Goal: Communication & Community: Answer question/provide support

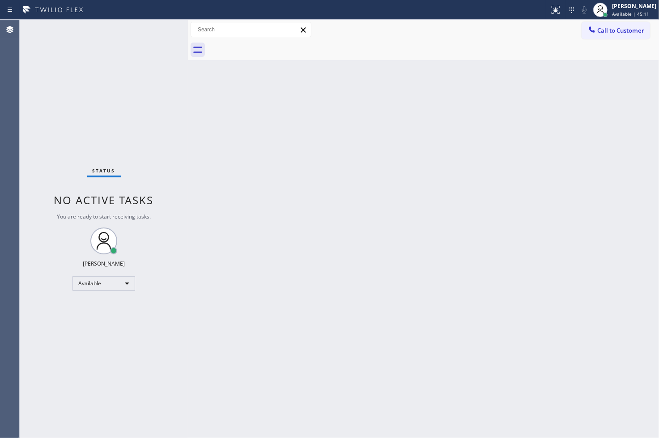
click at [612, 351] on div "Back to Dashboard Change Sender ID Customers Technicians Select a contact Outbo…" at bounding box center [423, 229] width 471 height 418
click at [299, 351] on div "Back to Dashboard Change Sender ID Customers Technicians Select a contact Outbo…" at bounding box center [423, 229] width 471 height 418
drag, startPoint x: 21, startPoint y: 252, endPoint x: 34, endPoint y: 214, distance: 40.5
click at [21, 252] on div "Status No active tasks You are ready to start receiving tasks. [PERSON_NAME]" at bounding box center [104, 229] width 168 height 418
click at [102, 145] on div "Status No active tasks You are ready to start receiving tasks. [PERSON_NAME]" at bounding box center [104, 229] width 168 height 418
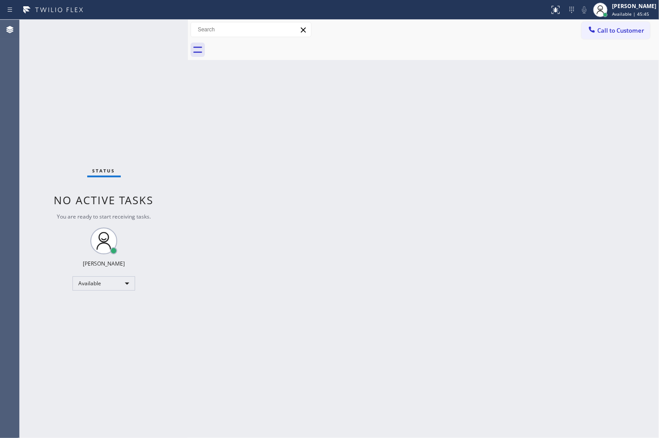
click at [155, 30] on div "Status No active tasks You are ready to start receiving tasks. [PERSON_NAME]" at bounding box center [104, 229] width 168 height 418
click at [59, 337] on div "Status No active tasks You are ready to start receiving tasks. [PERSON_NAME]" at bounding box center [104, 229] width 168 height 418
click at [85, 177] on div "Status No active tasks You are ready to start receiving tasks. [PERSON_NAME]" at bounding box center [104, 229] width 168 height 418
click at [161, 30] on div "Status No active tasks You are ready to start receiving tasks. [PERSON_NAME]" at bounding box center [104, 229] width 168 height 418
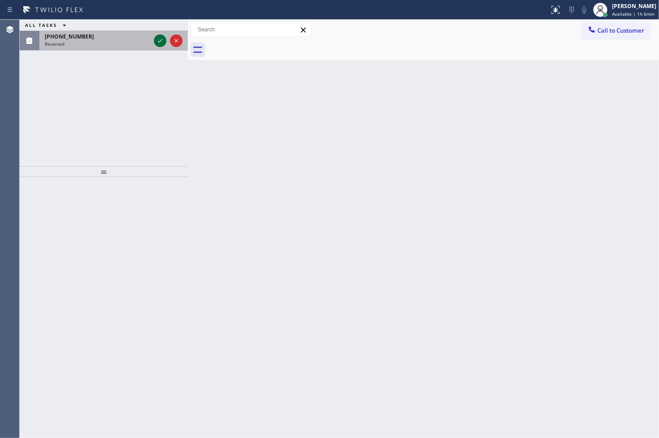
click at [159, 38] on icon at bounding box center [160, 40] width 11 height 11
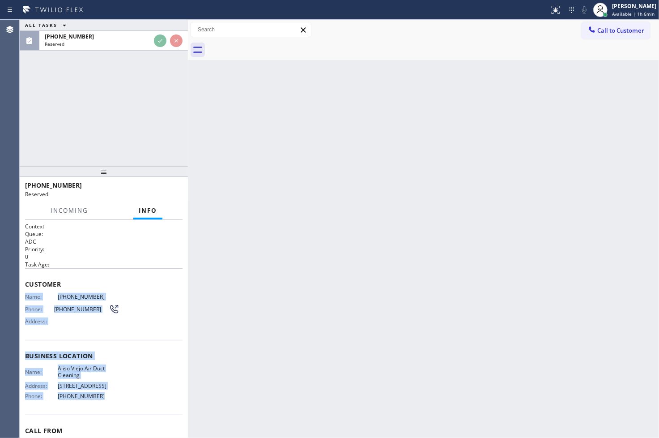
drag, startPoint x: 23, startPoint y: 294, endPoint x: 103, endPoint y: 399, distance: 132.0
click at [103, 399] on div "Context Queue: ADC Priority: 0 Task Age: Customer Name: [PHONE_NUMBER] Phone: […" at bounding box center [104, 329] width 168 height 218
copy div "Name: [PHONE_NUMBER] Phone: [PHONE_NUMBER] Address: Business location Name: [GE…"
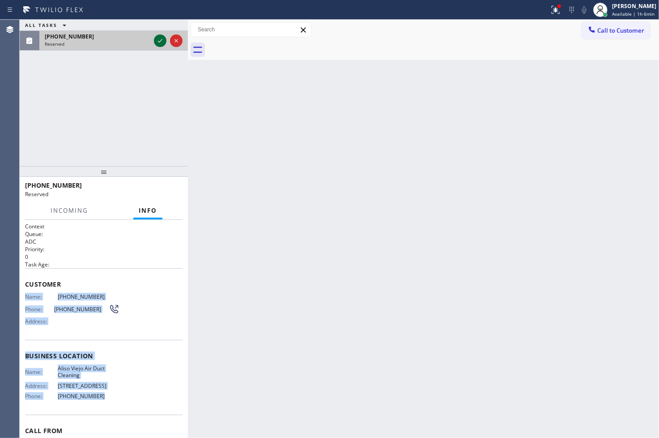
click at [159, 43] on icon at bounding box center [160, 40] width 11 height 11
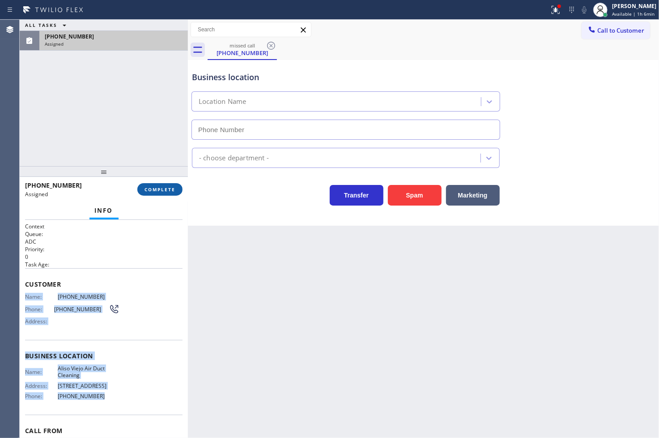
type input "[PHONE_NUMBER]"
click at [150, 191] on span "COMPLETE" at bounding box center [160, 189] width 31 height 6
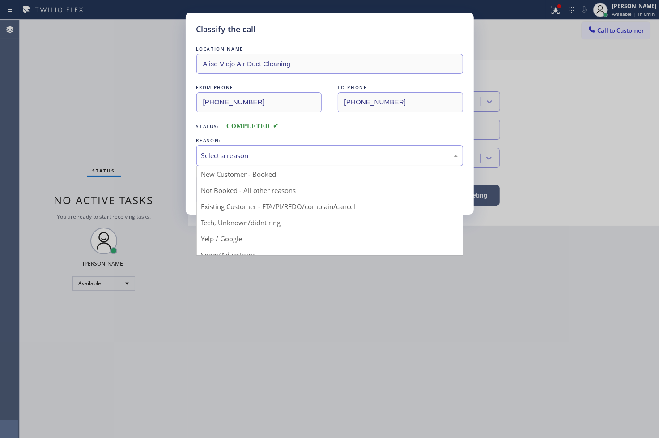
click at [227, 163] on div "Select a reason" at bounding box center [329, 155] width 267 height 21
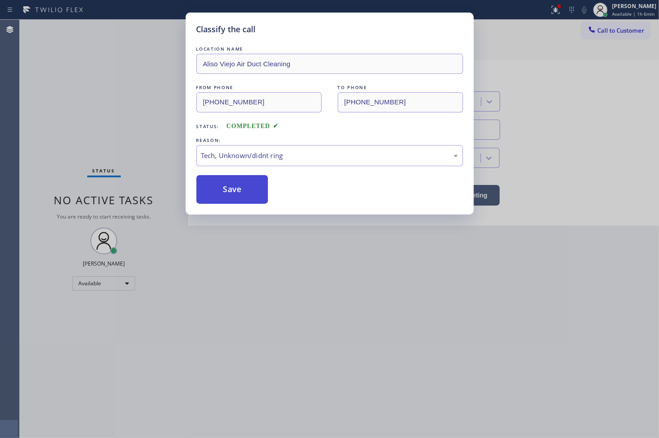
click at [234, 196] on button "Save" at bounding box center [232, 189] width 72 height 29
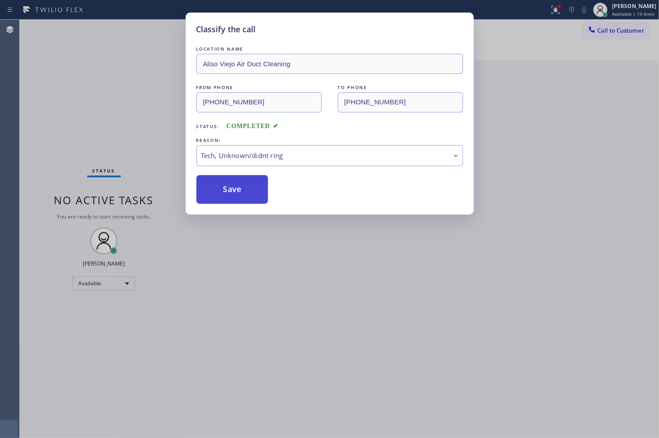
click at [234, 196] on button "Save" at bounding box center [232, 189] width 72 height 29
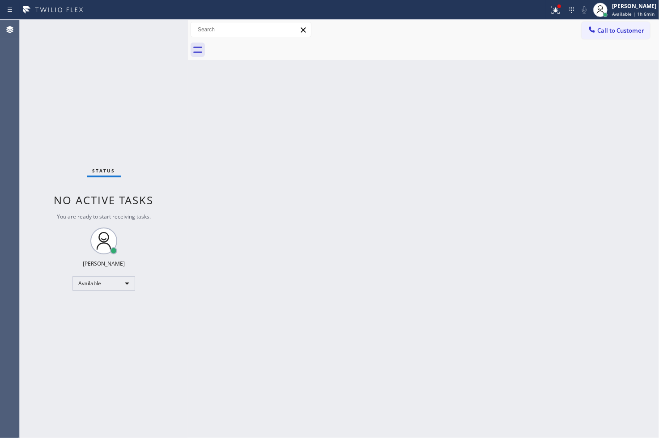
click at [44, 68] on div "Status No active tasks You are ready to start receiving tasks. [PERSON_NAME]" at bounding box center [104, 229] width 168 height 418
click at [155, 30] on div "Status No active tasks You are ready to start receiving tasks. [PERSON_NAME]" at bounding box center [104, 229] width 168 height 418
click at [551, 6] on icon at bounding box center [553, 9] width 5 height 6
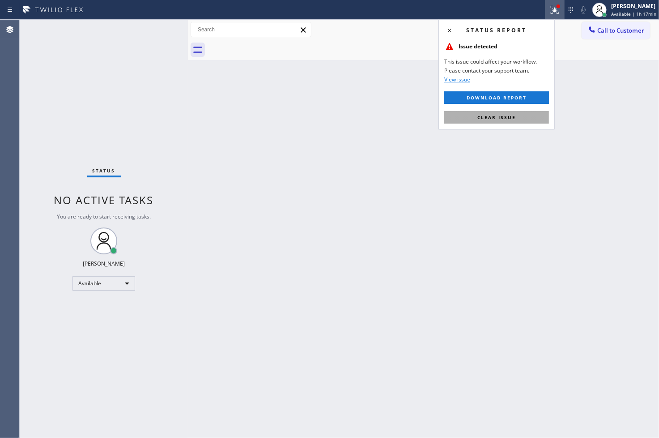
click at [502, 120] on span "Clear issue" at bounding box center [497, 117] width 38 height 6
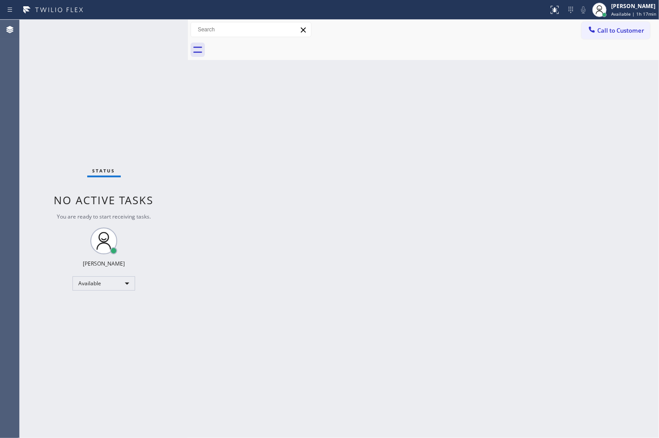
click at [433, 328] on div "Back to Dashboard Change Sender ID Customers Technicians Select a contact Outbo…" at bounding box center [423, 229] width 471 height 418
click at [137, 130] on div "Status No active tasks You are ready to start receiving tasks. [PERSON_NAME]" at bounding box center [104, 229] width 168 height 418
click at [159, 28] on div "Status No active tasks You are ready to start receiving tasks. [PERSON_NAME]" at bounding box center [104, 229] width 168 height 418
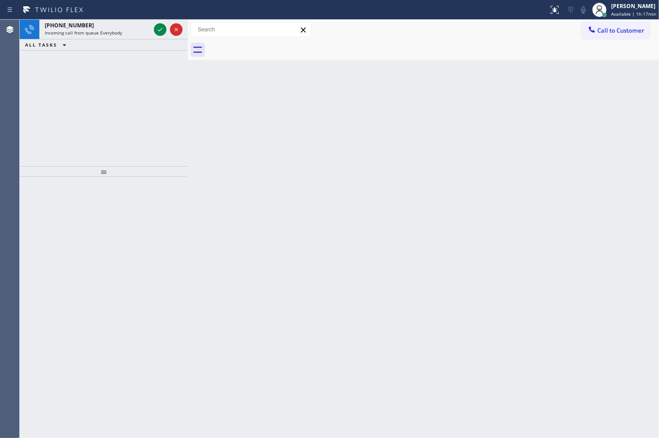
click at [145, 95] on div "[PHONE_NUMBER] Incoming call from queue Everybody ALL TASKS ALL TASKS ACTIVE TA…" at bounding box center [104, 93] width 168 height 146
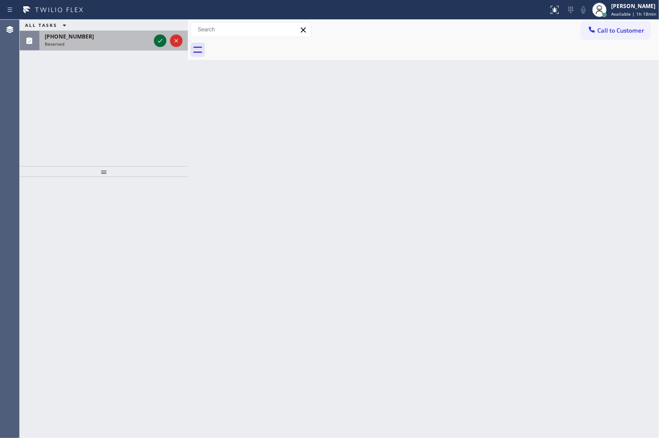
click at [157, 38] on icon at bounding box center [160, 40] width 11 height 11
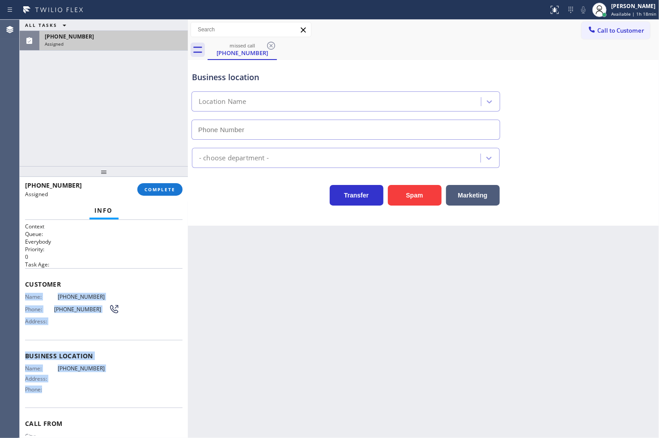
drag, startPoint x: 23, startPoint y: 296, endPoint x: 83, endPoint y: 397, distance: 117.2
click at [83, 397] on div "Context Queue: Everybody Priority: 0 Task Age: Customer Name: [PHONE_NUMBER] Ph…" at bounding box center [104, 329] width 168 height 218
copy div "Name: [PHONE_NUMBER] Phone: [PHONE_NUMBER] Address: Business location Name: [PH…"
click at [167, 189] on span "COMPLETE" at bounding box center [160, 189] width 31 height 6
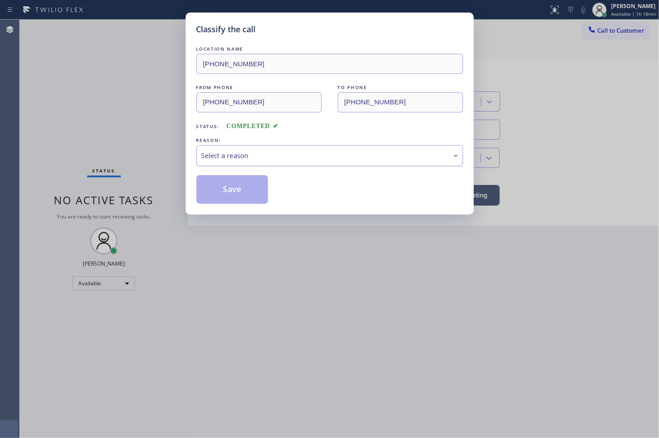
click at [212, 160] on div "Select a reason" at bounding box center [329, 155] width 257 height 10
click at [224, 191] on button "Save" at bounding box center [232, 189] width 72 height 29
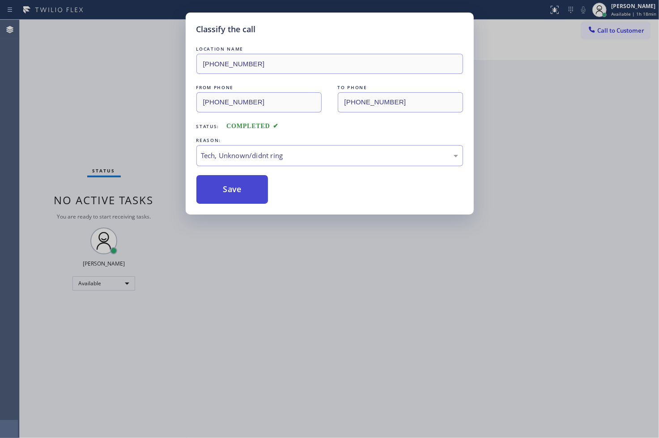
click at [224, 191] on button "Save" at bounding box center [232, 189] width 72 height 29
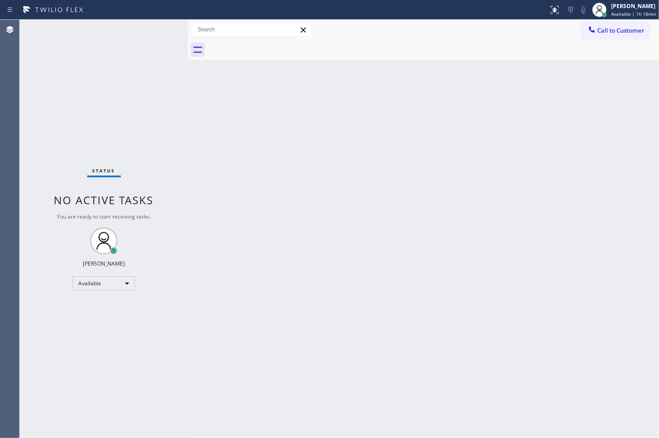
drag, startPoint x: 97, startPoint y: 98, endPoint x: 105, endPoint y: 93, distance: 9.9
click at [97, 98] on div "Status No active tasks You are ready to start receiving tasks. [PERSON_NAME]" at bounding box center [104, 229] width 168 height 418
click at [162, 28] on div "Status No active tasks You are ready to start receiving tasks. [PERSON_NAME]" at bounding box center [104, 229] width 168 height 418
click at [212, 129] on div "Back to Dashboard Change Sender ID Customers Technicians Select a contact Outbo…" at bounding box center [423, 229] width 471 height 418
click at [160, 90] on div "Status No active tasks You are ready to start receiving tasks. [PERSON_NAME]" at bounding box center [104, 229] width 168 height 418
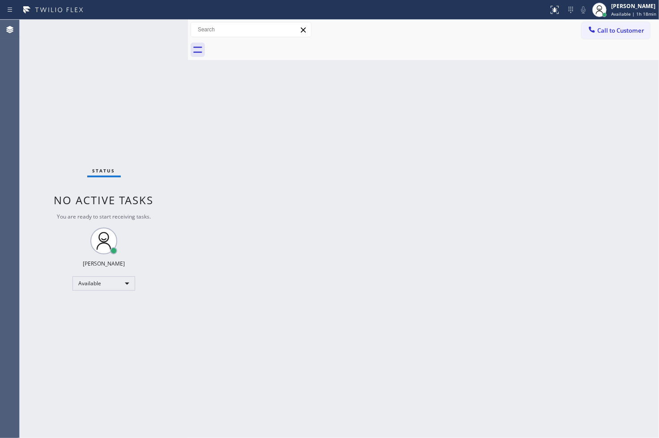
click at [155, 25] on div "Status No active tasks You are ready to start receiving tasks. [PERSON_NAME]" at bounding box center [104, 229] width 168 height 418
click at [394, 297] on div "Back to Dashboard Change Sender ID Customers Technicians Select a contact Outbo…" at bounding box center [423, 229] width 471 height 418
click at [225, 162] on div "Back to Dashboard Change Sender ID Customers Technicians Select a contact Outbo…" at bounding box center [423, 229] width 471 height 418
click at [145, 108] on div "Status No active tasks You are ready to start receiving tasks. [PERSON_NAME]" at bounding box center [104, 229] width 168 height 418
click at [155, 30] on div "Status No active tasks You are ready to start receiving tasks. [PERSON_NAME]" at bounding box center [104, 229] width 168 height 418
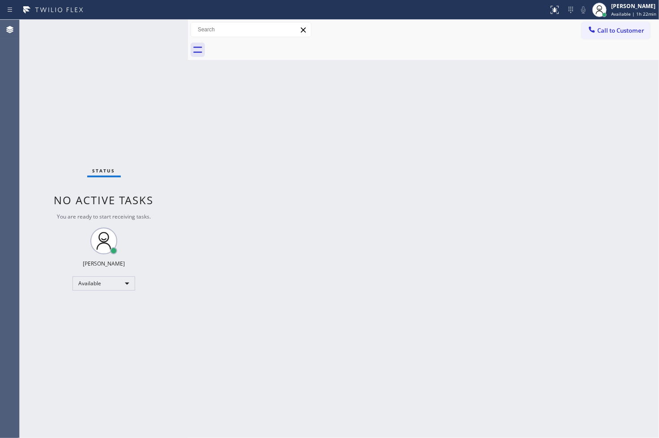
click at [155, 30] on div "Status No active tasks You are ready to start receiving tasks. [PERSON_NAME]" at bounding box center [104, 229] width 168 height 418
click at [158, 27] on div "Status No active tasks You are ready to start receiving tasks. [PERSON_NAME]" at bounding box center [104, 229] width 168 height 418
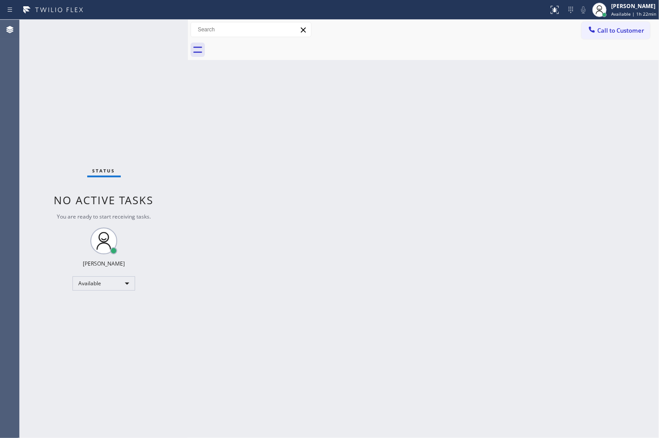
click at [48, 162] on div "Status No active tasks You are ready to start receiving tasks. [PERSON_NAME]" at bounding box center [104, 229] width 168 height 418
click at [164, 36] on div "Status No active tasks You are ready to start receiving tasks. [PERSON_NAME]" at bounding box center [104, 229] width 168 height 418
click at [157, 28] on div "Status No active tasks You are ready to start receiving tasks. [PERSON_NAME]" at bounding box center [104, 229] width 168 height 418
click at [168, 124] on div "Status No active tasks You are ready to start receiving tasks. [PERSON_NAME]" at bounding box center [104, 229] width 168 height 418
click at [153, 111] on div "Status No active tasks You are ready to start receiving tasks. [PERSON_NAME]" at bounding box center [104, 229] width 168 height 418
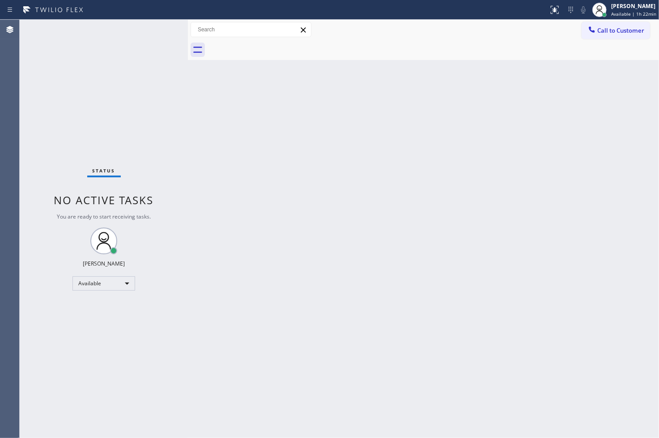
drag, startPoint x: 151, startPoint y: 97, endPoint x: 148, endPoint y: 51, distance: 46.2
click at [151, 93] on div "Status No active tasks You are ready to start receiving tasks. [PERSON_NAME]" at bounding box center [104, 229] width 168 height 418
click at [147, 47] on div "Status No active tasks You are ready to start receiving tasks. [PERSON_NAME]" at bounding box center [104, 229] width 168 height 418
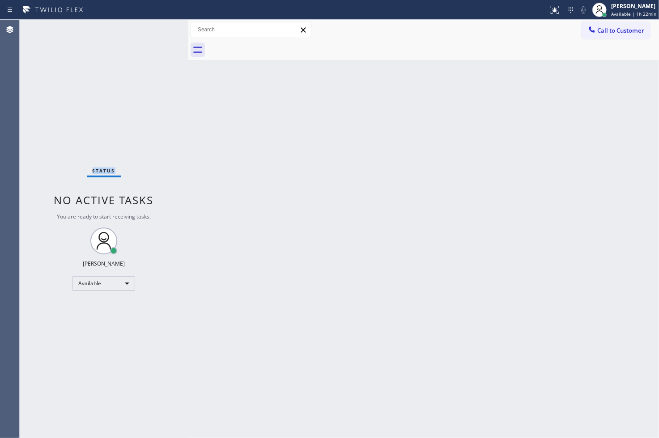
click at [147, 47] on div "Status No active tasks You are ready to start receiving tasks. [PERSON_NAME]" at bounding box center [104, 229] width 168 height 418
click at [166, 109] on div "Status No active tasks You are ready to start receiving tasks. [PERSON_NAME]" at bounding box center [104, 229] width 168 height 418
click at [181, 111] on div "Status No active tasks You are ready to start receiving tasks. [PERSON_NAME]" at bounding box center [104, 229] width 168 height 418
click at [151, 62] on div "Status No active tasks You are ready to start receiving tasks. [PERSON_NAME]" at bounding box center [104, 229] width 168 height 418
click at [158, 30] on div "Status No active tasks You are ready to start receiving tasks. [PERSON_NAME]" at bounding box center [104, 229] width 168 height 418
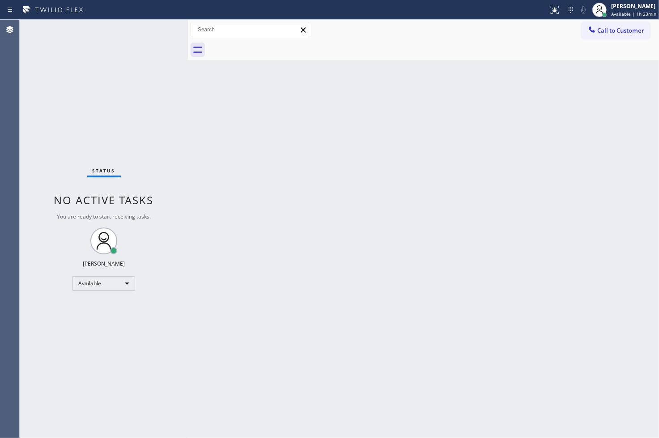
click at [160, 27] on div "Status No active tasks You are ready to start receiving tasks. [PERSON_NAME]" at bounding box center [104, 229] width 168 height 418
click at [158, 29] on div "Status No active tasks You are ready to start receiving tasks. [PERSON_NAME]" at bounding box center [104, 229] width 168 height 418
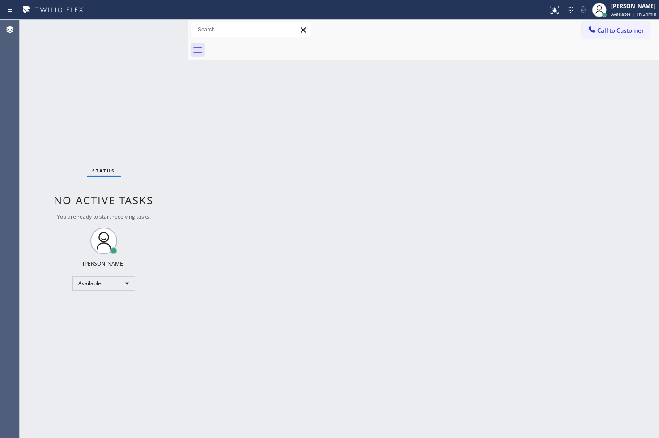
click at [157, 51] on div "Status No active tasks You are ready to start receiving tasks. [PERSON_NAME]" at bounding box center [104, 229] width 168 height 418
click at [158, 29] on div "Status No active tasks You are ready to start receiving tasks. [PERSON_NAME]" at bounding box center [104, 229] width 168 height 418
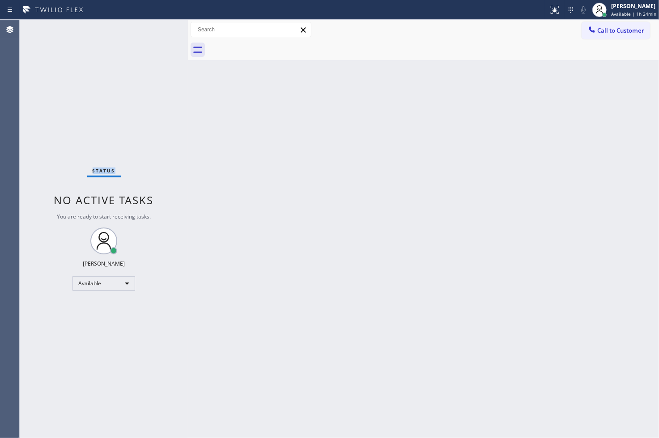
click at [158, 29] on div "Status No active tasks You are ready to start receiving tasks. [PERSON_NAME]" at bounding box center [104, 229] width 168 height 418
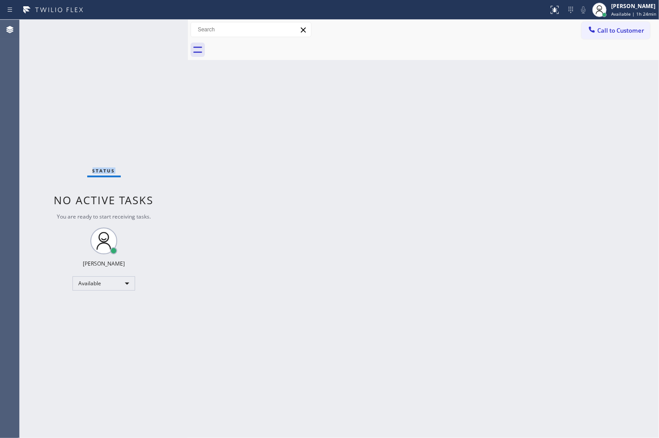
click at [158, 29] on div "Status No active tasks You are ready to start receiving tasks. [PERSON_NAME]" at bounding box center [104, 229] width 168 height 418
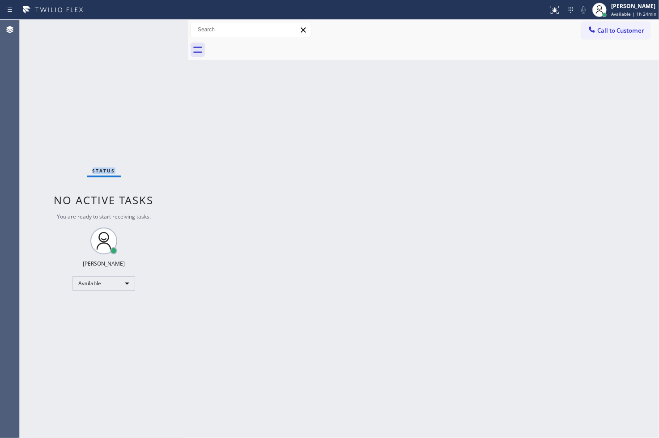
click at [158, 29] on div "Status No active tasks You are ready to start receiving tasks. [PERSON_NAME]" at bounding box center [104, 229] width 168 height 418
click at [157, 27] on div "Status No active tasks You are ready to start receiving tasks. [PERSON_NAME]" at bounding box center [104, 229] width 168 height 418
click at [466, 236] on div "Back to Dashboard Change Sender ID Customers Technicians Select a contact Outbo…" at bounding box center [423, 229] width 471 height 418
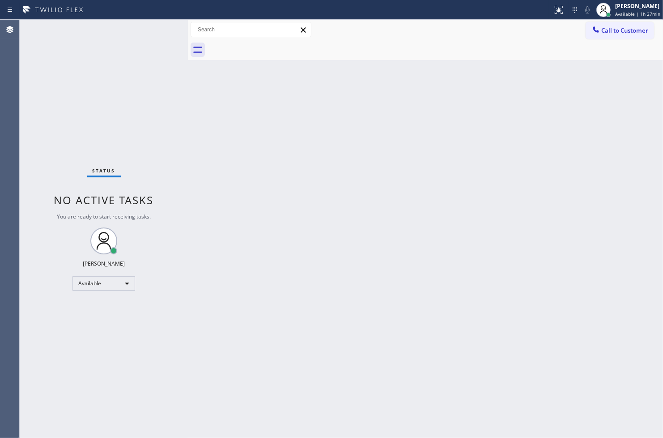
drag, startPoint x: 343, startPoint y: 185, endPoint x: 99, endPoint y: 117, distance: 253.3
click at [323, 182] on div "Back to Dashboard Change Sender ID Customers Technicians Select a contact Outbo…" at bounding box center [425, 229] width 475 height 418
drag, startPoint x: 68, startPoint y: 111, endPoint x: 122, endPoint y: 71, distance: 66.8
click at [74, 110] on div "Status No active tasks You are ready to start receiving tasks. [PERSON_NAME]" at bounding box center [104, 229] width 168 height 418
click at [151, 32] on div "Status No active tasks You are ready to start receiving tasks. [PERSON_NAME]" at bounding box center [104, 229] width 168 height 418
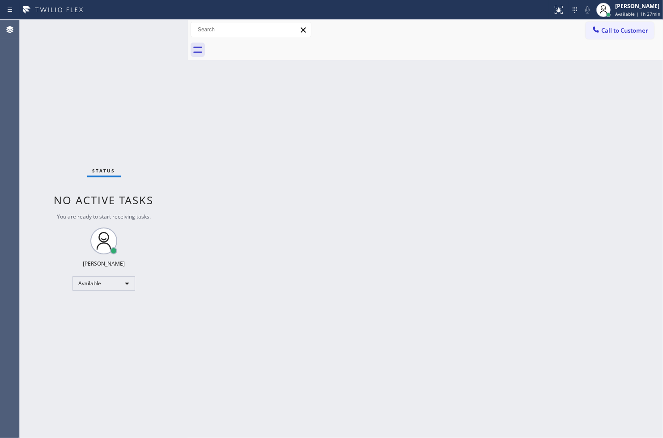
click at [151, 32] on div "Status No active tasks You are ready to start receiving tasks. [PERSON_NAME]" at bounding box center [104, 229] width 168 height 418
click at [139, 126] on div "Status No active tasks You are ready to start receiving tasks. [PERSON_NAME]" at bounding box center [104, 229] width 168 height 418
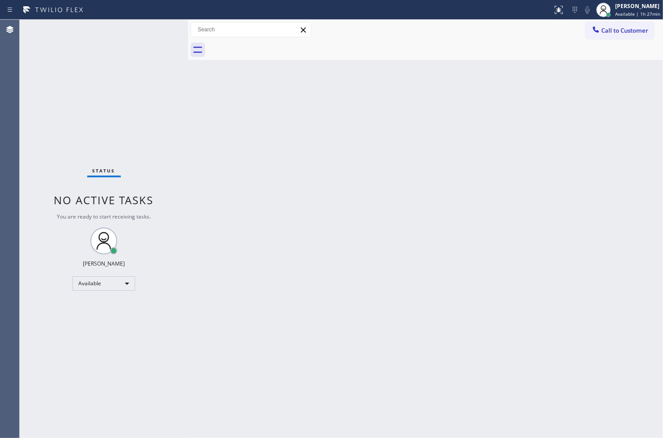
click at [139, 126] on div "Status No active tasks You are ready to start receiving tasks. [PERSON_NAME]" at bounding box center [104, 229] width 168 height 418
click at [143, 51] on div "Status No active tasks You are ready to start receiving tasks. [PERSON_NAME]" at bounding box center [104, 229] width 168 height 418
click at [149, 42] on div "Status No active tasks You are ready to start receiving tasks. [PERSON_NAME]" at bounding box center [104, 229] width 168 height 418
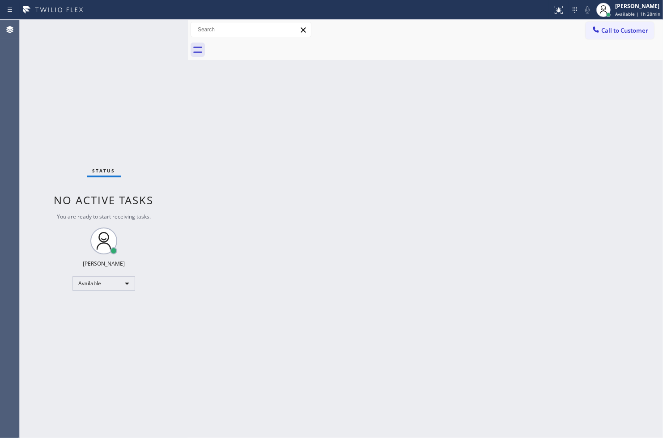
click at [149, 42] on div "Status No active tasks You are ready to start receiving tasks. [PERSON_NAME]" at bounding box center [104, 229] width 168 height 418
click at [276, 175] on div "Back to Dashboard Change Sender ID Customers Technicians Select a contact Outbo…" at bounding box center [425, 229] width 475 height 418
click at [167, 154] on div "Status No active tasks You are ready to start receiving tasks. [PERSON_NAME]" at bounding box center [104, 229] width 168 height 418
click at [190, 120] on div at bounding box center [190, 229] width 0 height 418
click at [154, 124] on div "Status No active tasks You are ready to start receiving tasks. [PERSON_NAME]" at bounding box center [105, 229] width 171 height 418
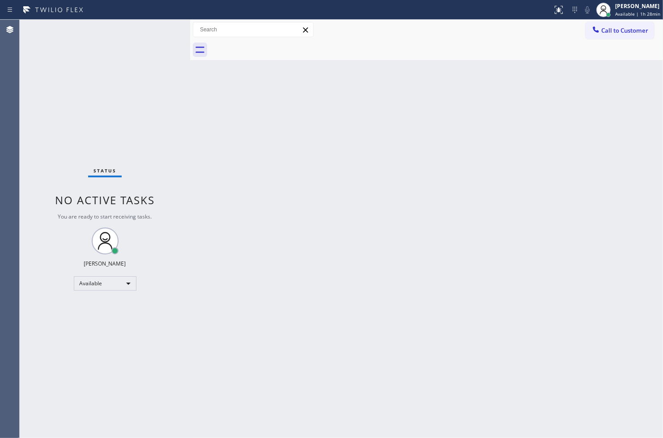
click at [160, 46] on div "Status No active tasks You are ready to start receiving tasks. [PERSON_NAME]" at bounding box center [105, 229] width 171 height 418
click at [160, 33] on div "Status No active tasks You are ready to start receiving tasks. [PERSON_NAME]" at bounding box center [105, 229] width 171 height 418
click at [152, 65] on div "Status No active tasks You are ready to start receiving tasks. [PERSON_NAME]" at bounding box center [105, 229] width 171 height 418
click at [146, 83] on div "Status No active tasks You are ready to start receiving tasks. [PERSON_NAME]" at bounding box center [105, 229] width 171 height 418
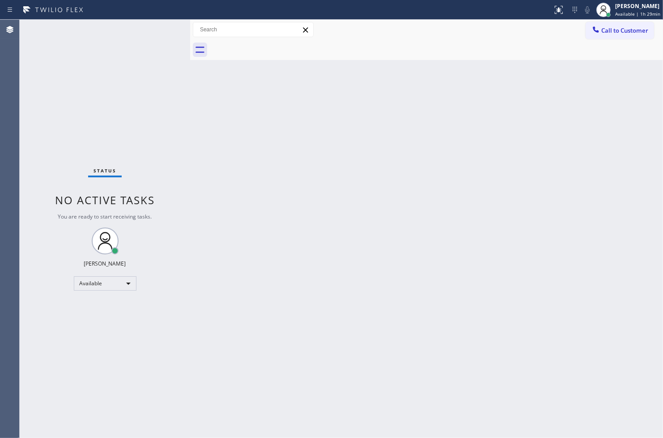
click at [158, 28] on div "Status No active tasks You are ready to start receiving tasks. [PERSON_NAME]" at bounding box center [105, 229] width 171 height 418
click at [151, 50] on div "Status No active tasks You are ready to start receiving tasks. [PERSON_NAME]" at bounding box center [105, 229] width 171 height 418
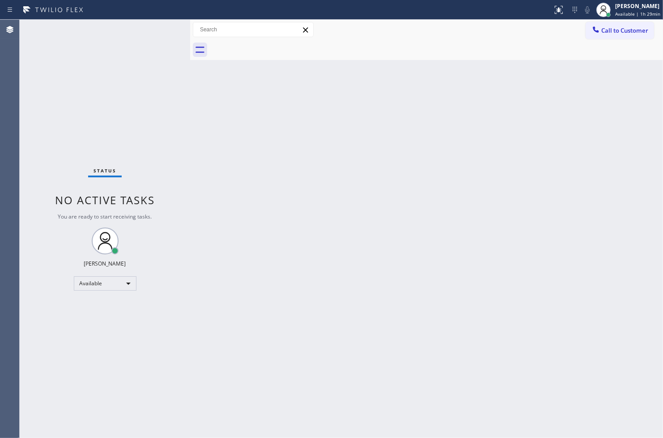
click at [154, 127] on div "Status No active tasks You are ready to start receiving tasks. [PERSON_NAME]" at bounding box center [105, 229] width 171 height 418
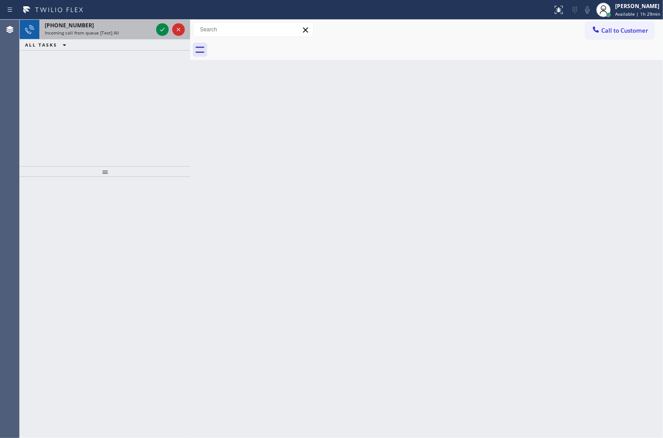
click at [163, 23] on div at bounding box center [170, 30] width 32 height 20
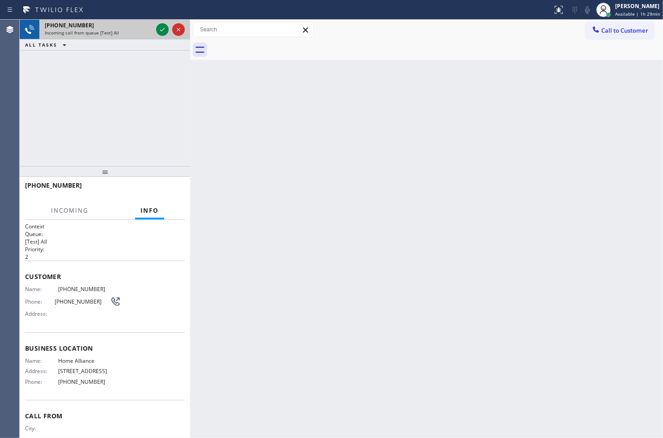
click at [163, 23] on div at bounding box center [170, 30] width 32 height 20
click at [162, 23] on div at bounding box center [170, 30] width 32 height 20
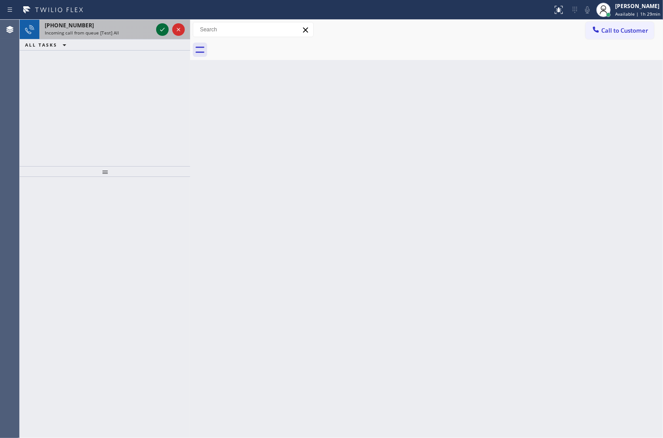
click at [162, 25] on icon at bounding box center [162, 29] width 11 height 11
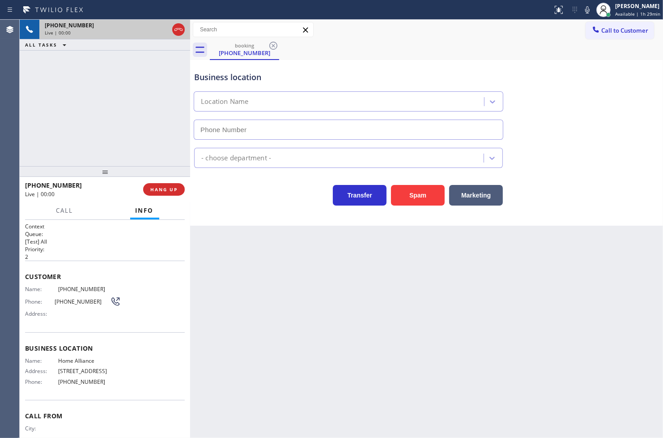
type input "[PHONE_NUMBER]"
click at [131, 269] on div "Customer Name: [PHONE_NUMBER] Phone: [PHONE_NUMBER] Address:" at bounding box center [105, 297] width 160 height 72
click at [266, 302] on div "Back to Dashboard Change Sender ID Customers Technicians Select a contact Outbo…" at bounding box center [426, 229] width 473 height 418
click at [251, 217] on div "Business location Home Alliance [PHONE_NUMBER] Appliance Repair High End Transf…" at bounding box center [426, 143] width 473 height 166
click at [113, 149] on div "[PHONE_NUMBER] Live | 00:02 ALL TASKS ALL TASKS ACTIVE TASKS TASKS IN WRAP UP" at bounding box center [105, 93] width 171 height 146
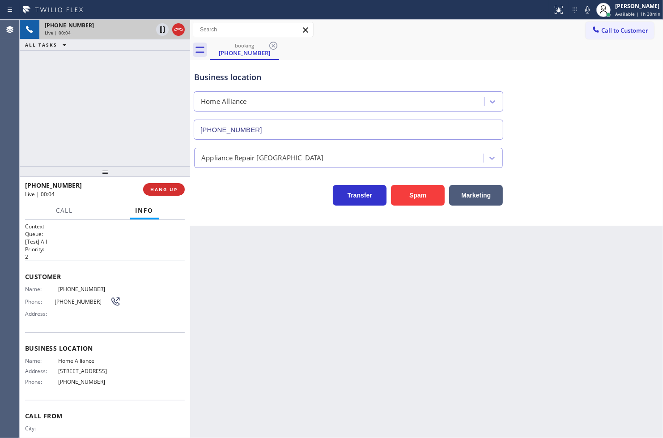
click at [141, 150] on div "[PHONE_NUMBER] Live | 00:04 ALL TASKS ALL TASKS ACTIVE TASKS TASKS IN WRAP UP" at bounding box center [105, 93] width 171 height 146
click at [269, 216] on div "Business location Home Alliance [PHONE_NUMBER] Appliance Repair High End Transf…" at bounding box center [426, 143] width 473 height 166
click at [113, 137] on div "[PHONE_NUMBER] Live | 00:05 ALL TASKS ALL TASKS ACTIVE TASKS TASKS IN WRAP UP" at bounding box center [105, 93] width 171 height 146
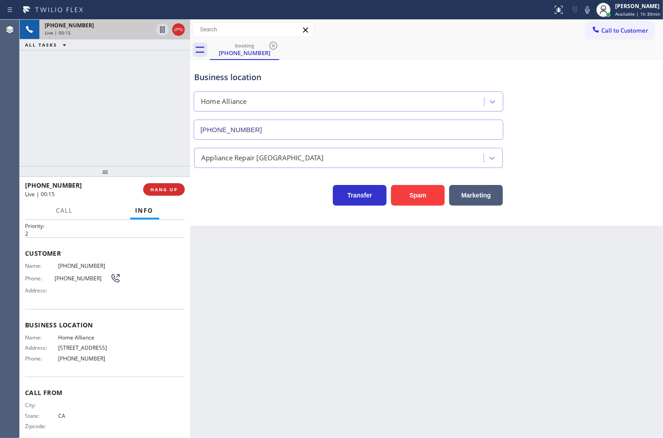
scroll to position [20, 0]
click at [218, 207] on div "Business location Home Alliance [PHONE_NUMBER] Appliance Repair High End Transf…" at bounding box center [426, 143] width 473 height 166
click at [90, 104] on div "[PHONE_NUMBER] Live | 00:26 ALL TASKS ALL TASKS ACTIVE TASKS TASKS IN WRAP UP" at bounding box center [105, 93] width 171 height 146
click at [215, 204] on div "Transfer Spam Marketing" at bounding box center [348, 192] width 312 height 25
click at [61, 124] on div "[PHONE_NUMBER] Live | 00:28 ALL TASKS ALL TASKS ACTIVE TASKS TASKS IN WRAP UP" at bounding box center [105, 93] width 171 height 146
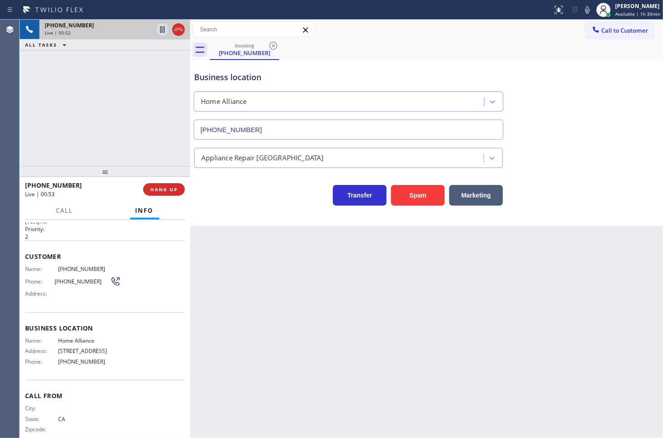
click at [253, 251] on div "Back to Dashboard Change Sender ID Customers Technicians Select a contact Outbo…" at bounding box center [426, 229] width 473 height 418
click at [57, 112] on div "[PHONE_NUMBER] Live | 00:53 ALL TASKS ALL TASKS ACTIVE TASKS TASKS IN WRAP UP" at bounding box center [105, 93] width 171 height 146
click at [289, 210] on div "Business location Home Alliance [PHONE_NUMBER] Appliance Repair High End Transf…" at bounding box center [426, 143] width 473 height 166
click at [279, 234] on div "Back to Dashboard Change Sender ID Customers Technicians Select a contact Outbo…" at bounding box center [426, 229] width 473 height 418
click at [229, 187] on div "Transfer Spam Marketing" at bounding box center [348, 192] width 312 height 25
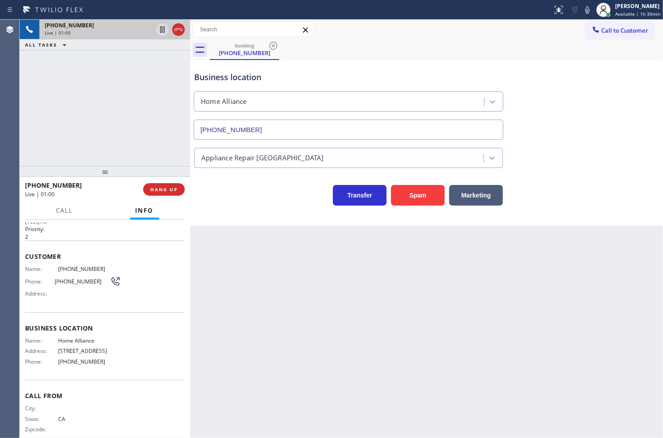
click at [82, 126] on div "[PHONE_NUMBER] Live | 01:00 ALL TASKS ALL TASKS ACTIVE TASKS TASKS IN WRAP UP" at bounding box center [105, 93] width 171 height 146
click at [260, 202] on div "Transfer Spam Marketing" at bounding box center [348, 192] width 312 height 25
click at [65, 112] on div "[PHONE_NUMBER] Live | 01:00 ALL TASKS ALL TASKS ACTIVE TASKS TASKS IN WRAP UP" at bounding box center [105, 93] width 171 height 146
click at [208, 197] on div "Transfer Spam Marketing" at bounding box center [348, 192] width 312 height 25
click at [115, 133] on div "[PHONE_NUMBER] Live | 01:02 ALL TASKS ALL TASKS ACTIVE TASKS TASKS IN WRAP UP" at bounding box center [105, 93] width 171 height 146
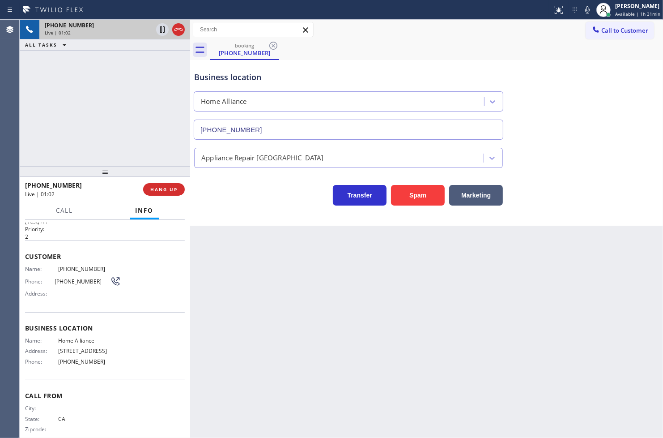
click at [225, 194] on div "Transfer Spam Marketing" at bounding box center [348, 192] width 312 height 25
click at [111, 84] on div "[PHONE_NUMBER] Live | 01:21 ALL TASKS ALL TASKS ACTIVE TASKS TASKS IN WRAP UP" at bounding box center [105, 93] width 171 height 146
click at [263, 209] on div "Business location Home Alliance [PHONE_NUMBER] Appliance Repair High End Transf…" at bounding box center [426, 143] width 473 height 166
click at [99, 132] on div "[PHONE_NUMBER] Live | 01:24 ALL TASKS ALL TASKS ACTIVE TASKS TASKS IN WRAP UP" at bounding box center [105, 93] width 171 height 146
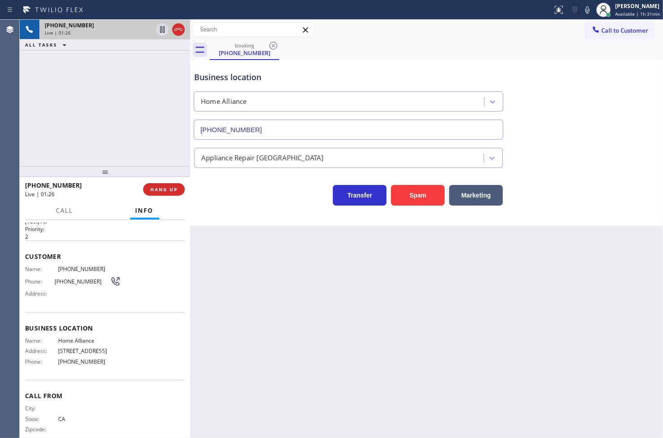
click at [256, 202] on div "Transfer Spam Marketing" at bounding box center [348, 192] width 312 height 25
click at [126, 137] on div "[PHONE_NUMBER] Live | 01:27 ALL TASKS ALL TASKS ACTIVE TASKS TASKS IN WRAP UP" at bounding box center [105, 93] width 171 height 146
click at [226, 185] on div "Transfer Spam Marketing" at bounding box center [348, 192] width 312 height 25
click at [100, 131] on div "[PHONE_NUMBER] Live | 01:29 ALL TASKS ALL TASKS ACTIVE TASKS TASKS IN WRAP UP" at bounding box center [105, 93] width 171 height 146
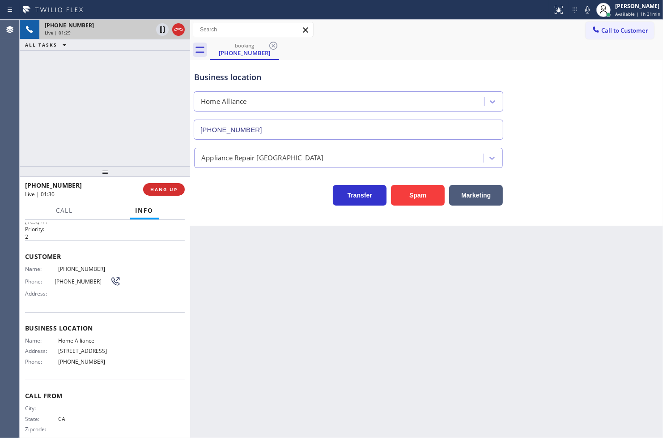
drag, startPoint x: 249, startPoint y: 195, endPoint x: 136, endPoint y: 151, distance: 121.2
click at [244, 195] on div "Transfer Spam Marketing" at bounding box center [348, 192] width 312 height 25
click at [281, 217] on div "Business location Home Alliance [PHONE_NUMBER] Appliance Repair High End Transf…" at bounding box center [426, 143] width 473 height 166
drag, startPoint x: 123, startPoint y: 124, endPoint x: 138, endPoint y: 132, distance: 17.7
click at [124, 124] on div "[PHONE_NUMBER] Live | 01:30 ALL TASKS ALL TASKS ACTIVE TASKS TASKS IN WRAP UP" at bounding box center [105, 93] width 171 height 146
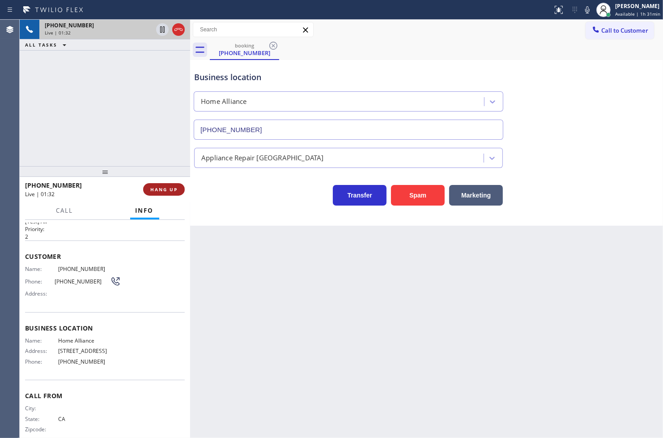
click at [168, 187] on span "HANG UP" at bounding box center [163, 189] width 27 height 6
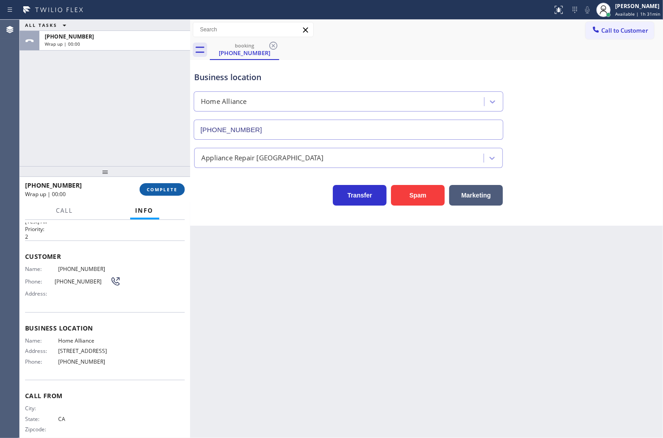
click at [168, 187] on span "COMPLETE" at bounding box center [162, 189] width 31 height 6
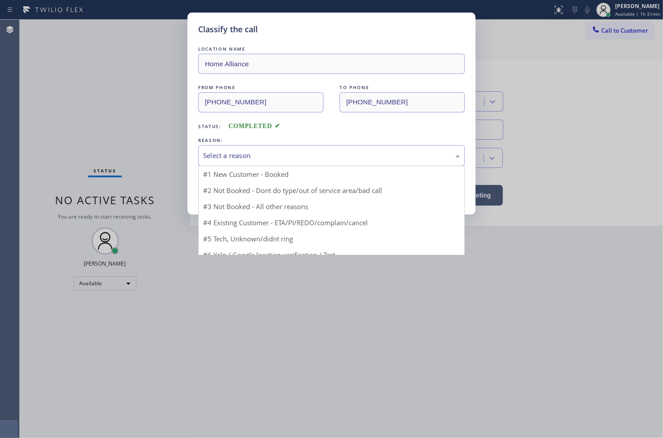
click at [233, 159] on div "Select a reason" at bounding box center [331, 155] width 257 height 10
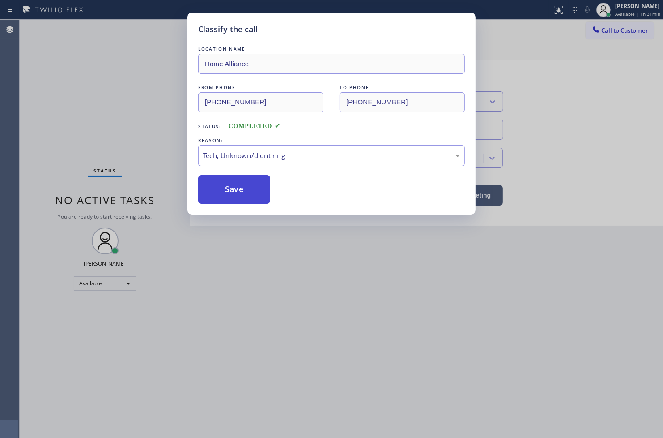
click at [240, 187] on button "Save" at bounding box center [234, 189] width 72 height 29
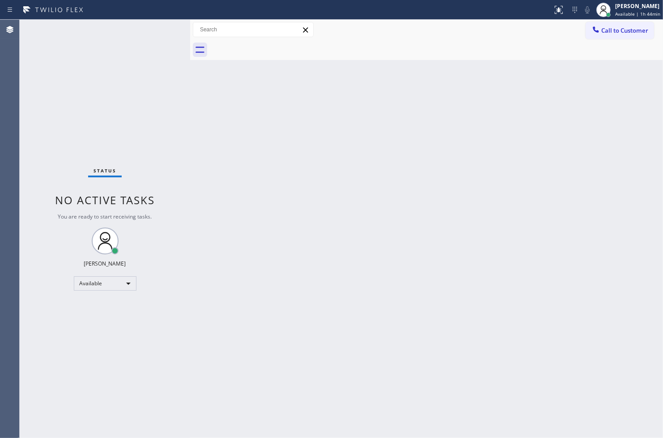
click at [381, 203] on div "Back to Dashboard Change Sender ID Customers Technicians Select a contact Outbo…" at bounding box center [426, 229] width 473 height 418
click at [624, 406] on div "Back to Dashboard Change Sender ID Customers Technicians Select a contact Outbo…" at bounding box center [426, 229] width 473 height 418
click at [624, 13] on span "Available | 1h 45min" at bounding box center [637, 14] width 45 height 6
click at [615, 12] on span "Available | 1h 45min" at bounding box center [637, 14] width 45 height 6
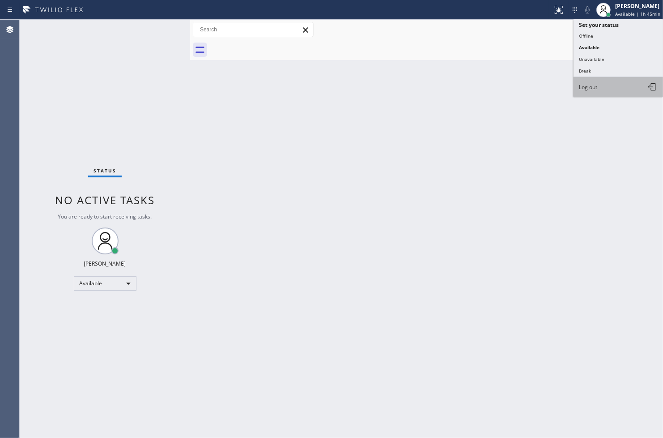
click at [607, 87] on button "Log out" at bounding box center [619, 87] width 90 height 20
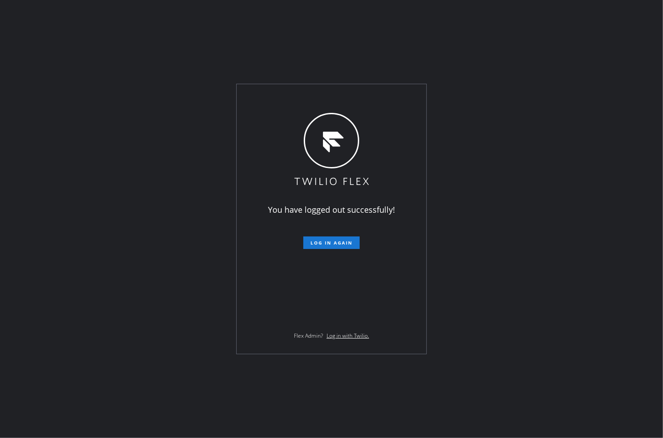
click at [637, 119] on div "You have logged out successfully! Log in again Flex Admin? Log in with Twilio." at bounding box center [331, 219] width 663 height 438
